Goal: Check status

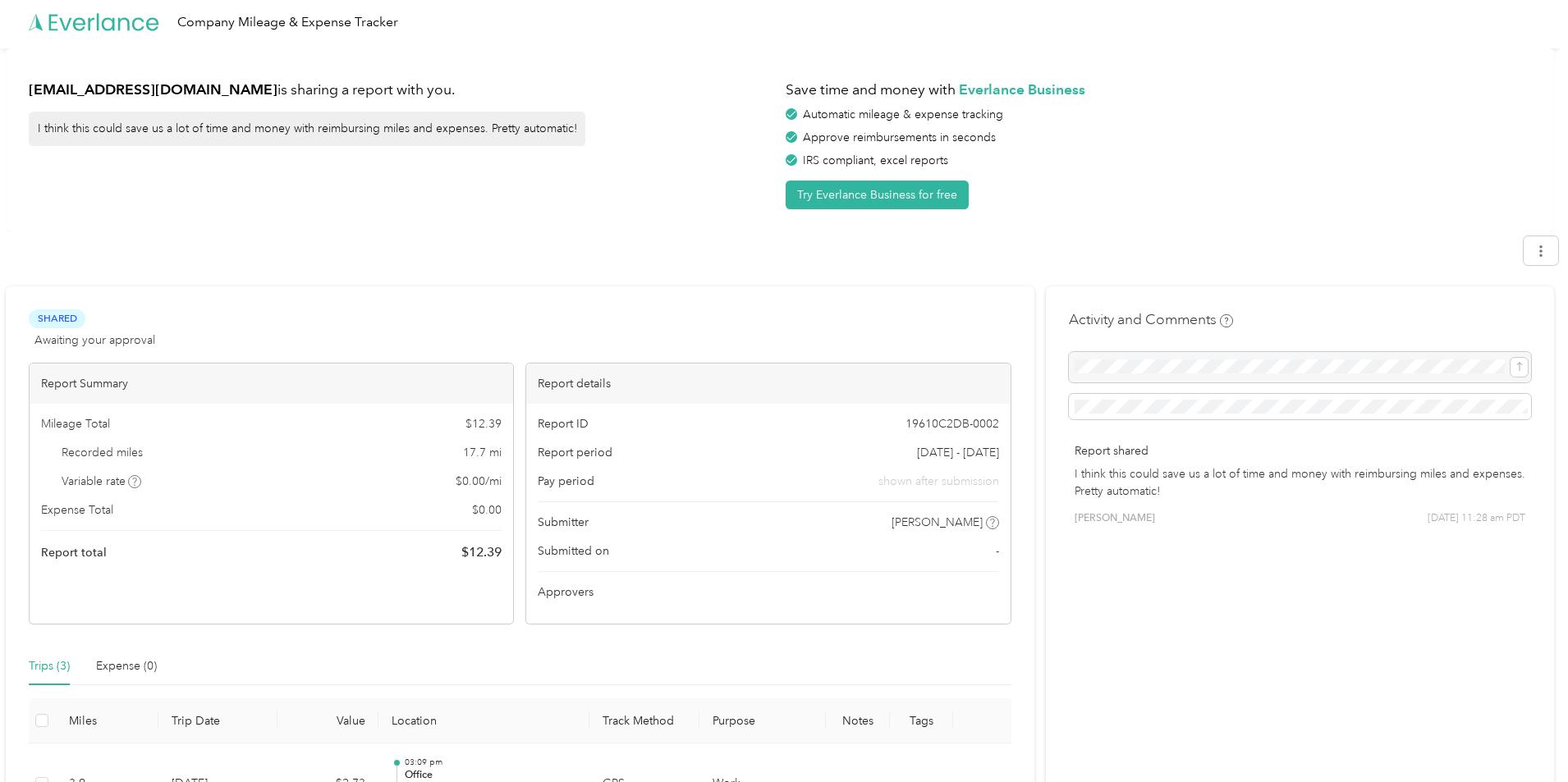
scroll to position [263, 0]
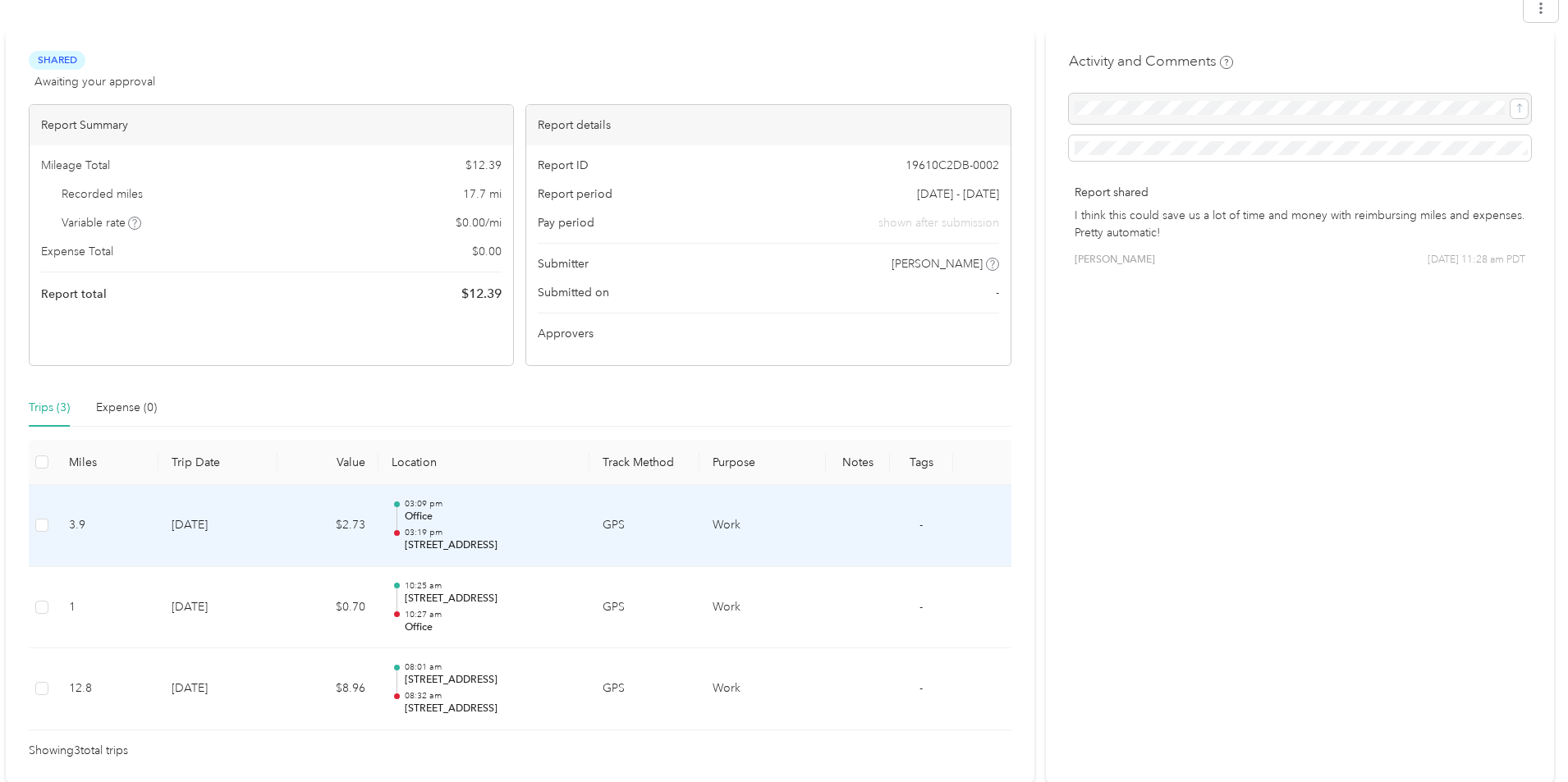
click at [467, 539] on p "[STREET_ADDRESS]" at bounding box center [490, 545] width 171 height 15
click at [419, 534] on p "03:19 pm" at bounding box center [490, 532] width 171 height 11
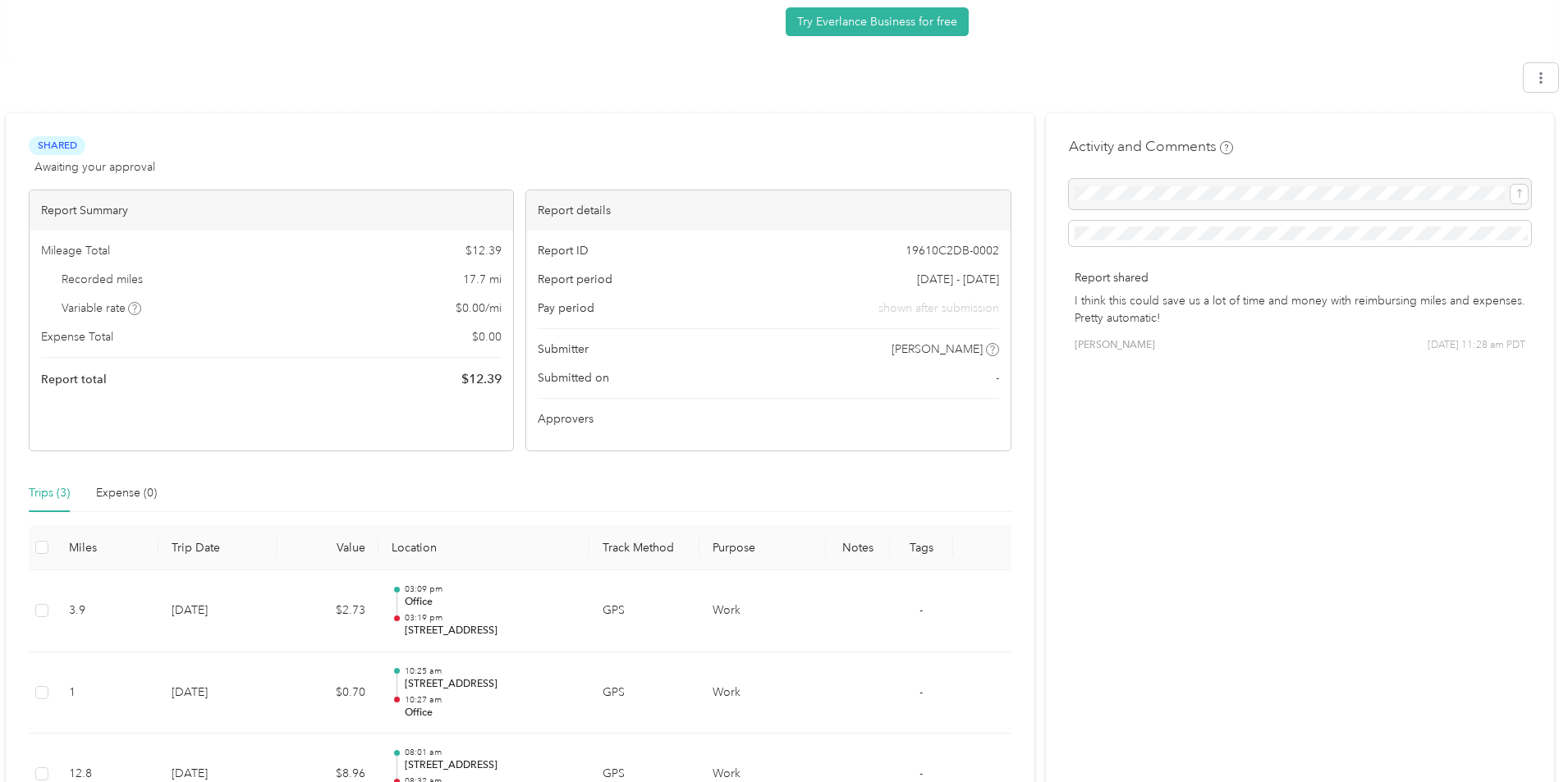
scroll to position [263, 0]
